Goal: Information Seeking & Learning: Understand process/instructions

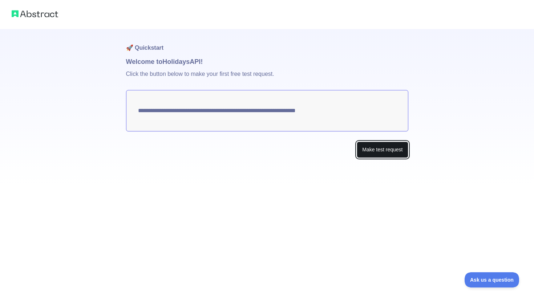
click at [371, 143] on button "Make test request" at bounding box center [382, 150] width 51 height 16
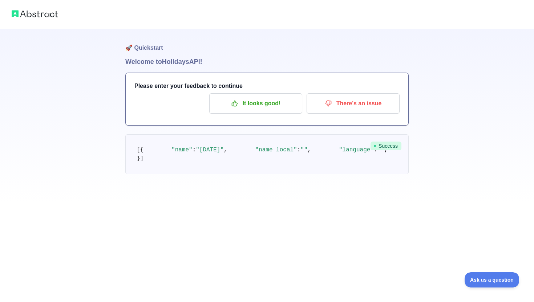
scroll to position [15, 0]
click at [233, 101] on icon "button" at bounding box center [234, 103] width 5 height 5
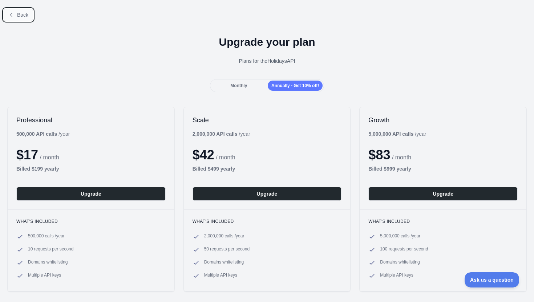
click at [13, 12] on icon at bounding box center [11, 15] width 6 height 6
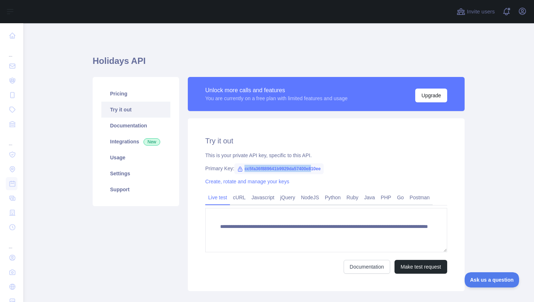
drag, startPoint x: 244, startPoint y: 169, endPoint x: 322, endPoint y: 166, distance: 78.2
click at [322, 166] on span "cc5fa36f889641b9929da57400e810ee" at bounding box center [278, 169] width 89 height 11
click at [239, 170] on icon at bounding box center [240, 169] width 6 height 6
click at [240, 170] on icon at bounding box center [240, 169] width 6 height 6
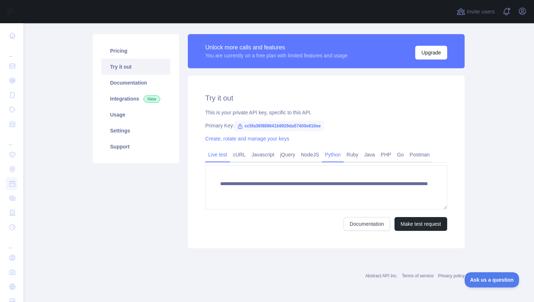
click at [334, 157] on link "Python" at bounding box center [333, 155] width 22 height 12
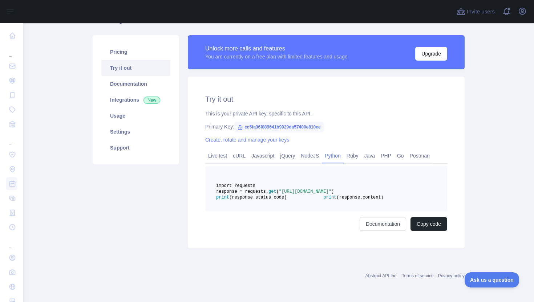
drag, startPoint x: 316, startPoint y: 197, endPoint x: 421, endPoint y: 203, distance: 106.0
click at [334, 194] on span "response = requests. get ( "[URL][DOMAIN_NAME]" )" at bounding box center [275, 191] width 118 height 5
copy span ""[URL][DOMAIN_NAME]""
click at [145, 89] on link "Documentation" at bounding box center [135, 84] width 69 height 16
